Goal: Information Seeking & Learning: Learn about a topic

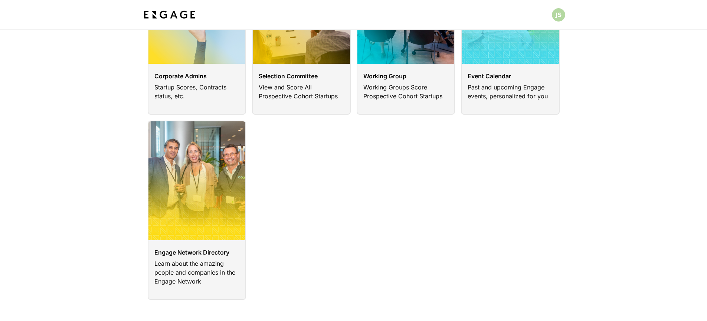
scroll to position [122, 0]
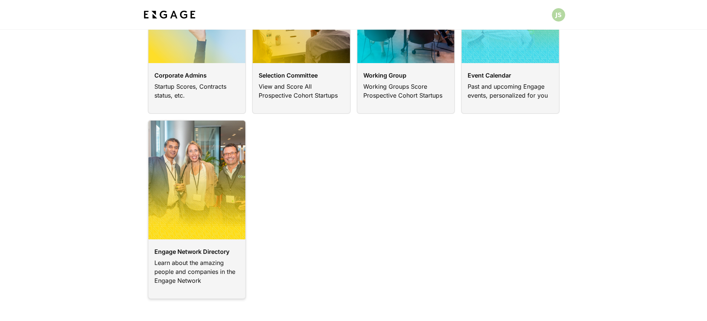
click at [209, 178] on link at bounding box center [197, 209] width 99 height 179
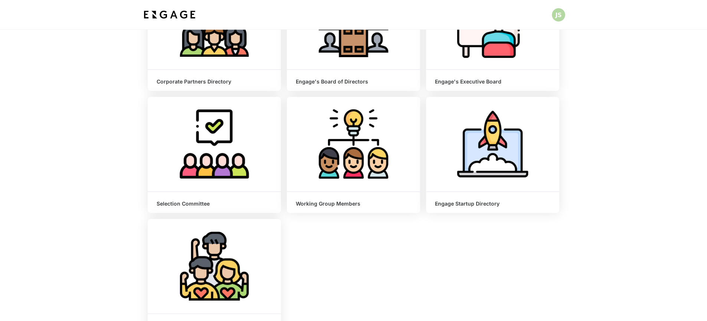
scroll to position [133, 0]
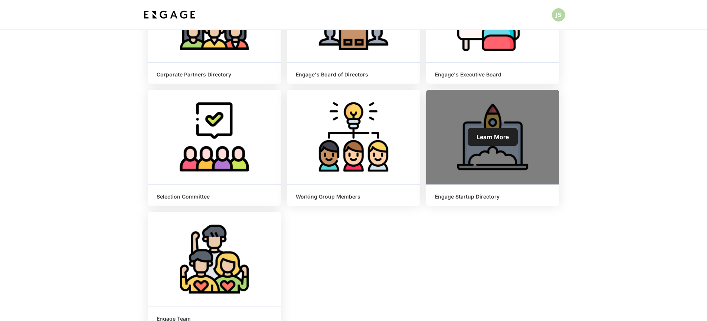
click at [507, 141] on link "Learn More" at bounding box center [492, 137] width 50 height 18
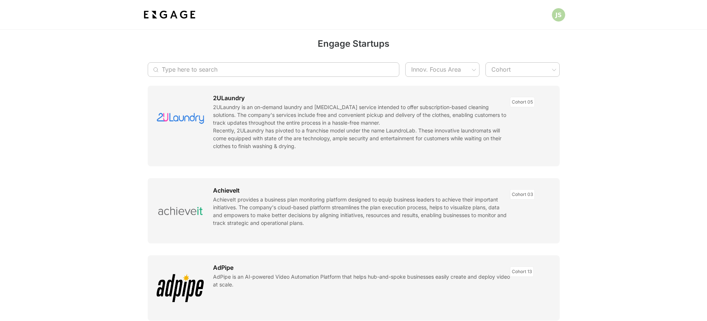
click at [298, 71] on input "Type here to search" at bounding box center [270, 69] width 216 height 14
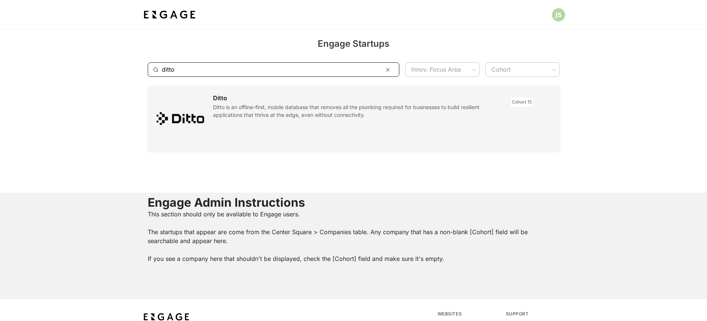
type input "ditto"
click at [300, 114] on link at bounding box center [354, 118] width 412 height 65
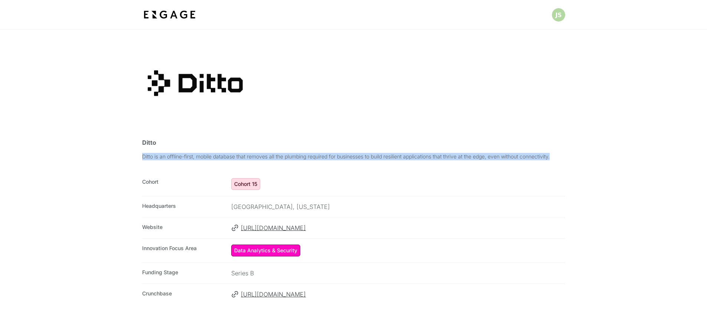
drag, startPoint x: 141, startPoint y: 155, endPoint x: 562, endPoint y: 159, distance: 421.4
click at [559, 157] on section "Ditto Ditto is an offline-first, mobile database that removes all the plumbing …" at bounding box center [353, 221] width 707 height 202
copy p "Ditto is an offline-first, mobile database that removes all the plumbing requir…"
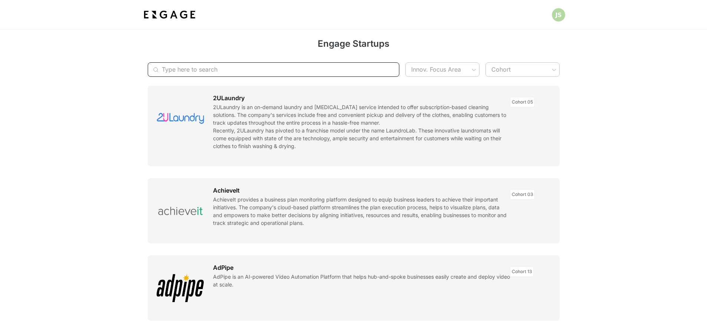
click at [335, 70] on input "Type here to search" at bounding box center [270, 69] width 216 height 14
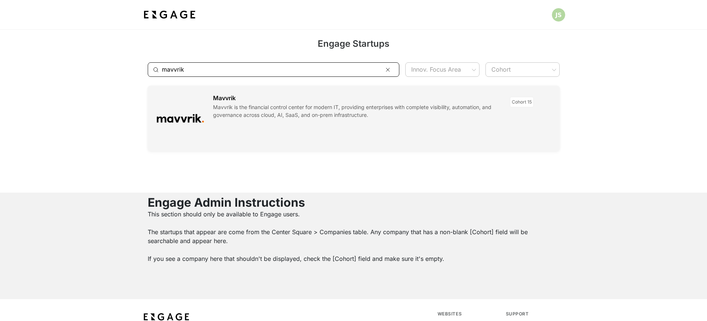
type input "mavvrik"
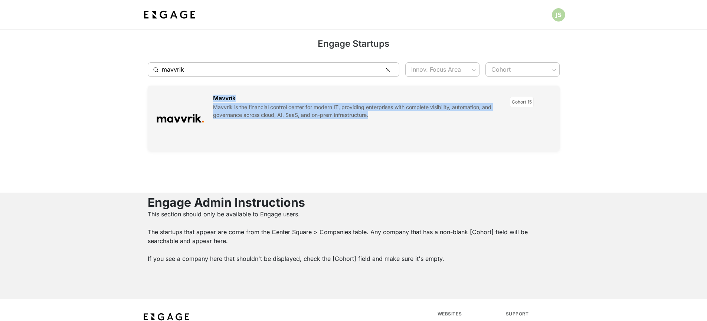
drag, startPoint x: 464, startPoint y: 174, endPoint x: 214, endPoint y: 111, distance: 258.7
click at [214, 111] on section "Engage Startups ​ mavvrik ​ Innov. Focus Area ​ Cohort ​ Mavvrik Mavvrik is the…" at bounding box center [353, 111] width 707 height 163
copy div "[PERSON_NAME] is the financial control center for modern IT, providing enterpri…"
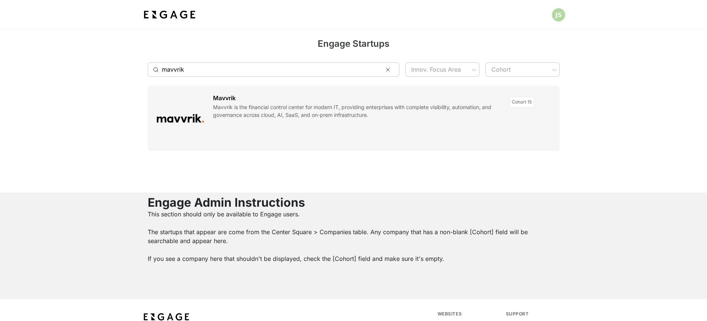
click at [387, 67] on icon "Type here to search" at bounding box center [388, 70] width 6 height 6
click at [266, 71] on input "Type here to search" at bounding box center [270, 69] width 216 height 14
type input "cerby"
click at [391, 123] on link at bounding box center [354, 118] width 412 height 65
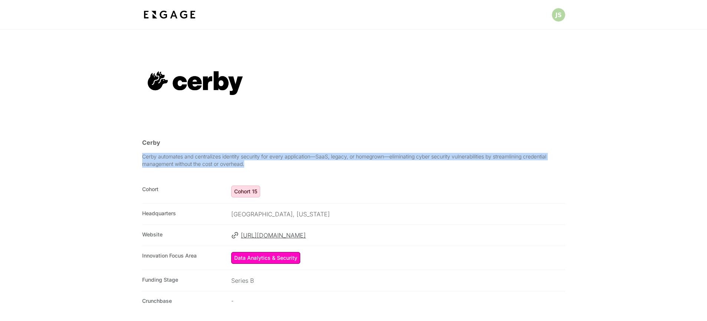
drag, startPoint x: 141, startPoint y: 156, endPoint x: 274, endPoint y: 188, distance: 136.9
click at [252, 164] on section "Cerby Cerby automates and centralizes identity security for every application—S…" at bounding box center [353, 224] width 707 height 208
copy p "Cerby automates and centralizes identity security for every application—SaaS, l…"
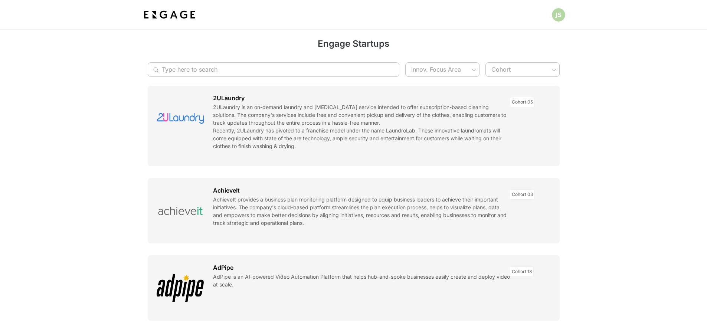
click at [325, 71] on input "Type here to search" at bounding box center [270, 69] width 216 height 14
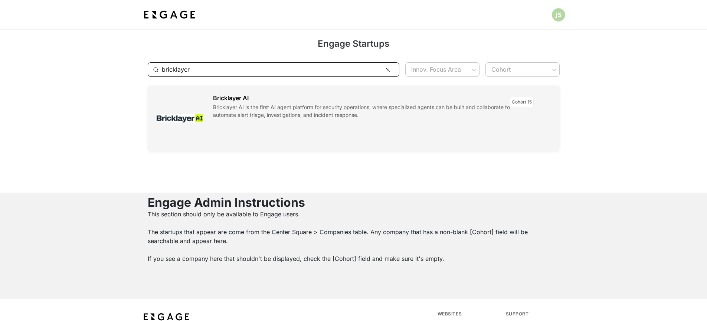
type input "bricklayer"
click at [326, 122] on link at bounding box center [354, 118] width 412 height 65
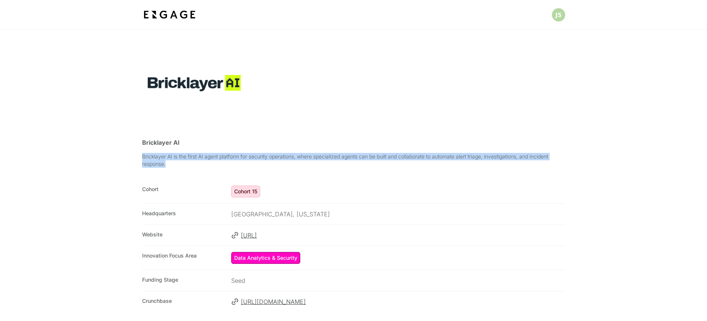
drag, startPoint x: 142, startPoint y: 156, endPoint x: 166, endPoint y: 163, distance: 25.2
click at [166, 163] on p "Bricklayer AI is the first AI agent platform for security operations, where spe…" at bounding box center [353, 160] width 423 height 15
copy p "Bricklayer AI is the first AI agent platform for security operations, where spe…"
